Goal: Find specific fact

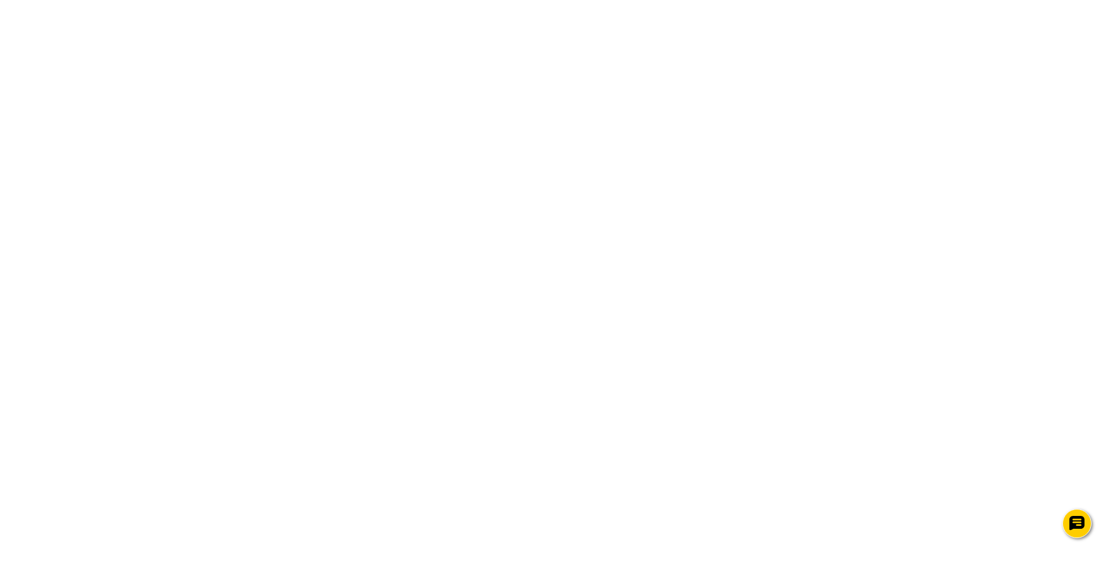
drag, startPoint x: 289, startPoint y: 248, endPoint x: 355, endPoint y: 252, distance: 65.9
copy p "[PERSON_NAME]"
drag, startPoint x: 478, startPoint y: 249, endPoint x: 522, endPoint y: 247, distance: 43.8
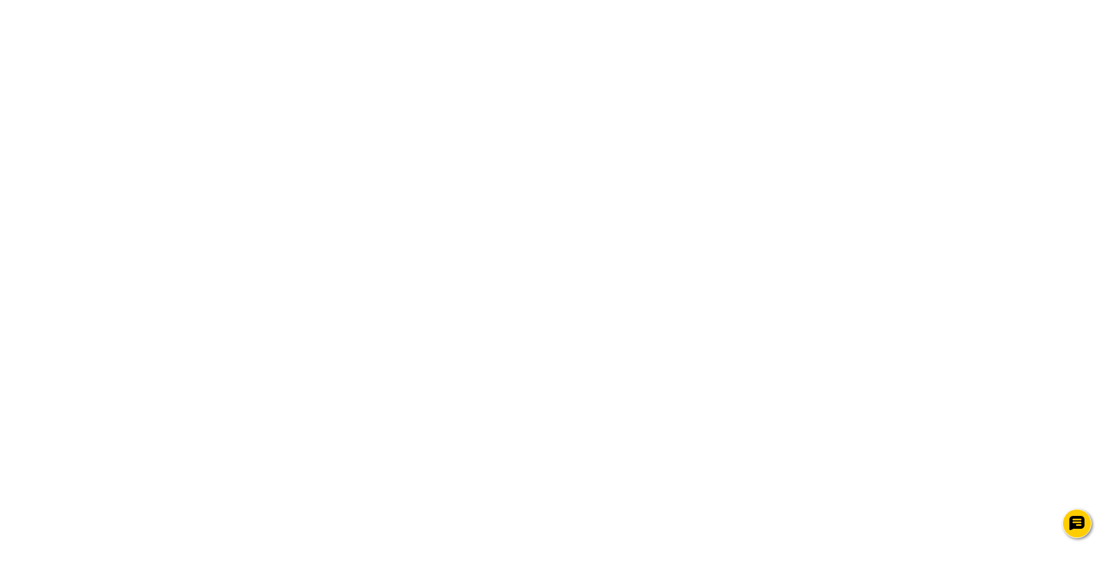
drag, startPoint x: 476, startPoint y: 249, endPoint x: 527, endPoint y: 251, distance: 51.3
copy p "532072208678"
drag, startPoint x: 289, startPoint y: 249, endPoint x: 357, endPoint y: 247, distance: 67.6
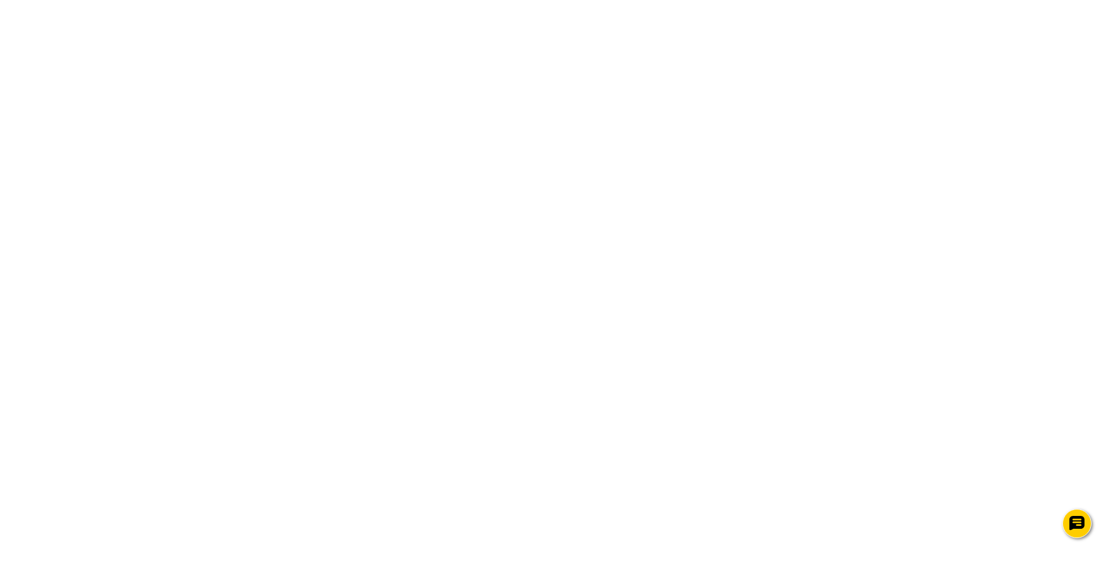
copy p "[PERSON_NAME]"
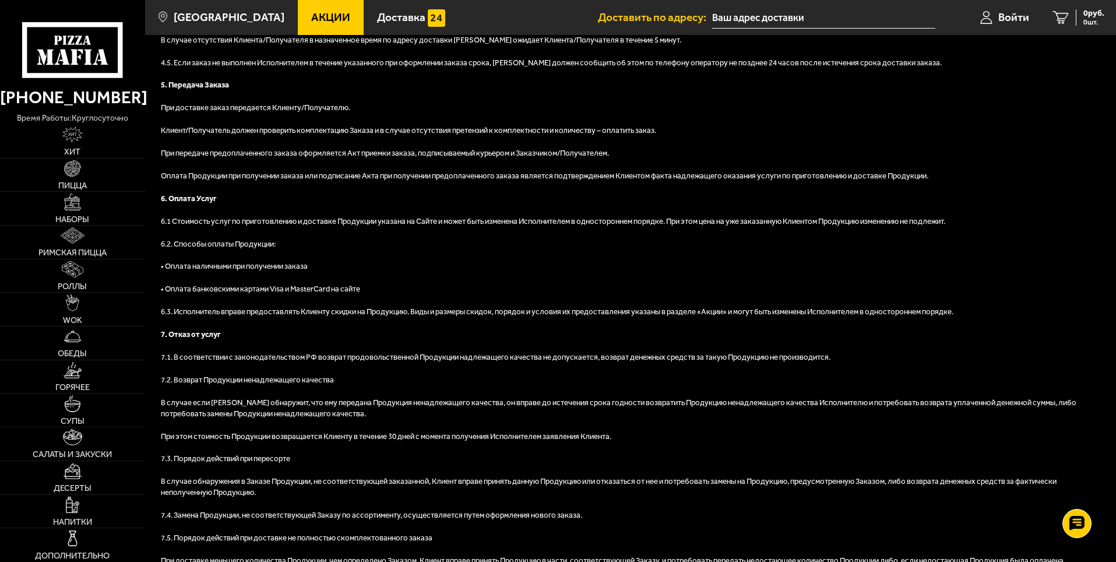
scroll to position [1365, 0]
